Goal: Navigation & Orientation: Find specific page/section

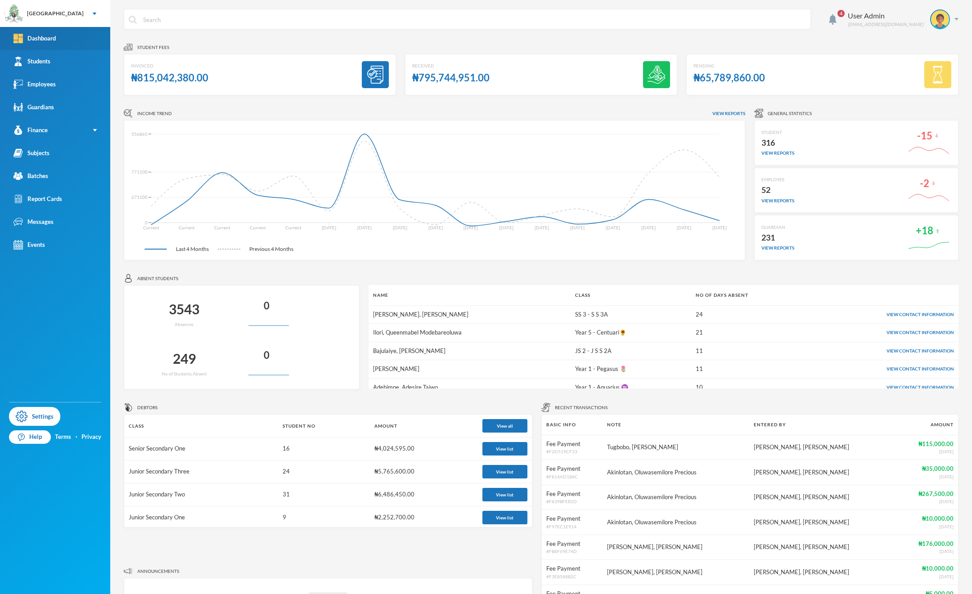
click at [37, 37] on div "Dashboard" at bounding box center [35, 38] width 42 height 9
click at [444, 74] on div "₦795,744,951.00" at bounding box center [450, 78] width 77 height 18
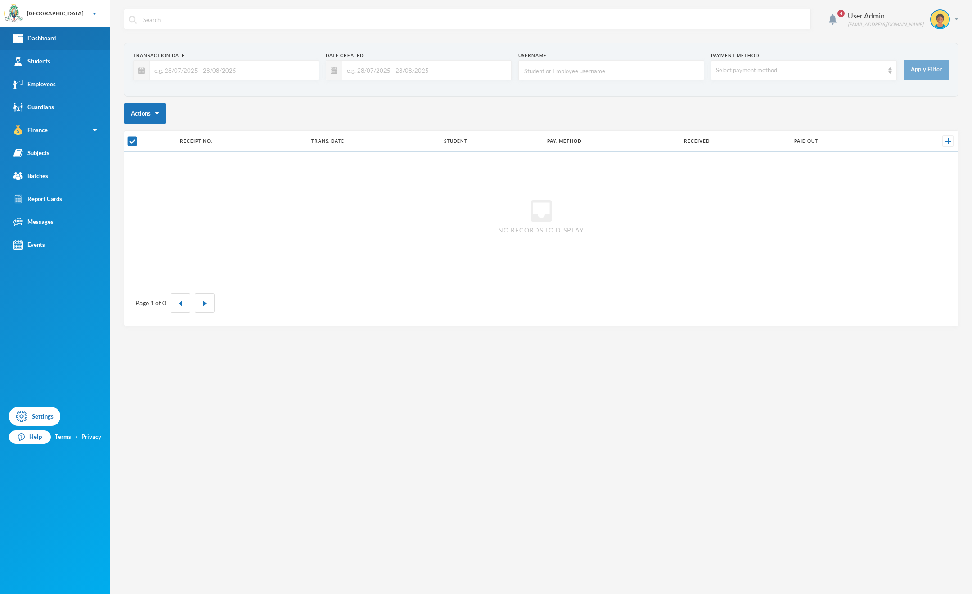
click at [32, 41] on div "Dashboard" at bounding box center [35, 38] width 42 height 9
